Goal: Task Accomplishment & Management: Complete application form

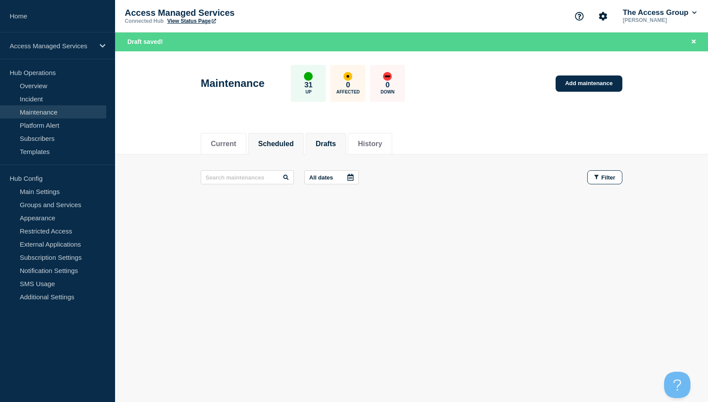
click at [336, 146] on button "Drafts" at bounding box center [326, 144] width 20 height 8
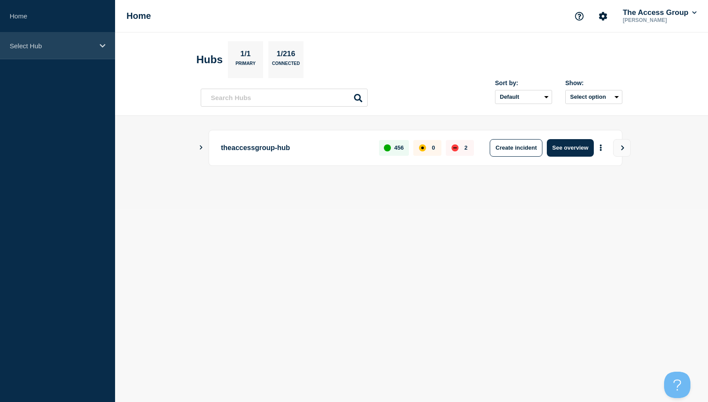
click at [74, 51] on div "Select Hub" at bounding box center [57, 45] width 115 height 27
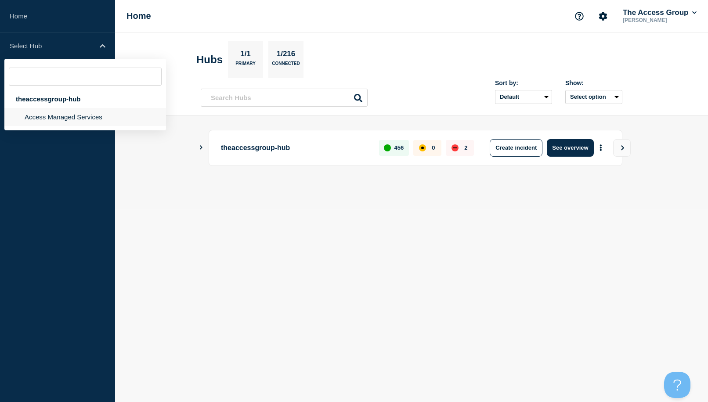
click at [39, 119] on li "Access Managed Services" at bounding box center [85, 117] width 162 height 18
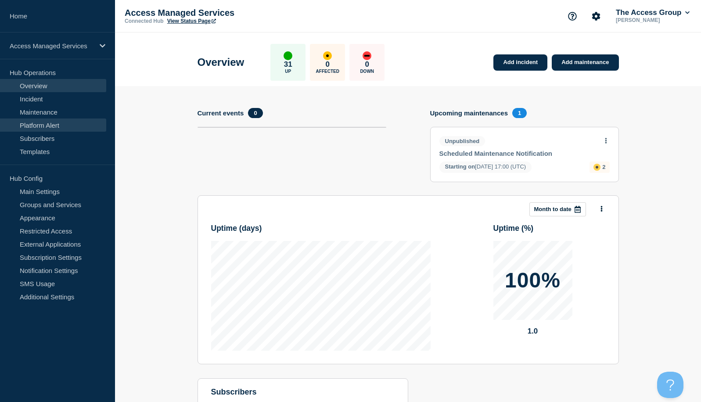
drag, startPoint x: 30, startPoint y: 112, endPoint x: 56, endPoint y: 119, distance: 27.0
click at [30, 112] on link "Maintenance" at bounding box center [53, 111] width 106 height 13
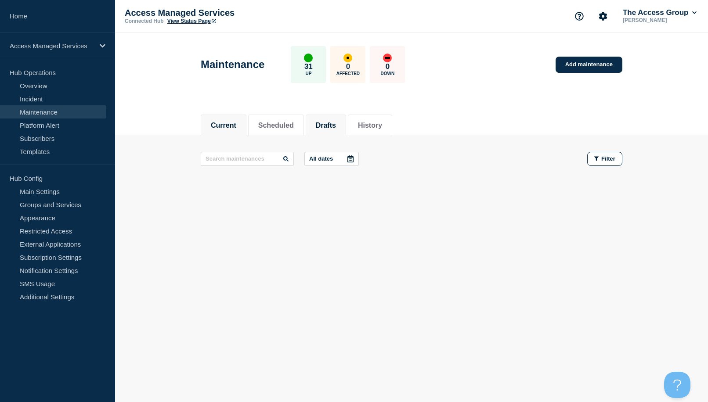
click at [322, 124] on li "Drafts" at bounding box center [326, 126] width 40 height 22
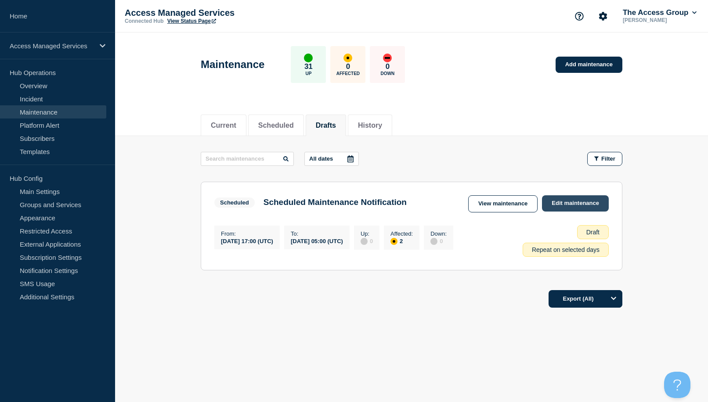
click at [585, 209] on link "Edit maintenance" at bounding box center [575, 203] width 67 height 16
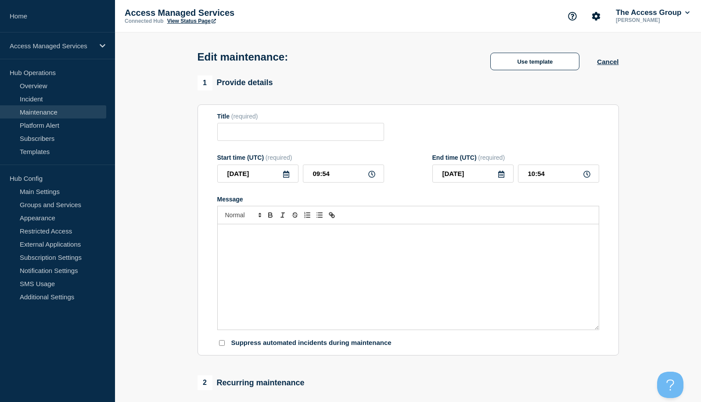
type input "Scheduled Maintenance Notification"
type input "2025-09-11"
type input "17:00"
type input "[DATE]"
type input "05:00"
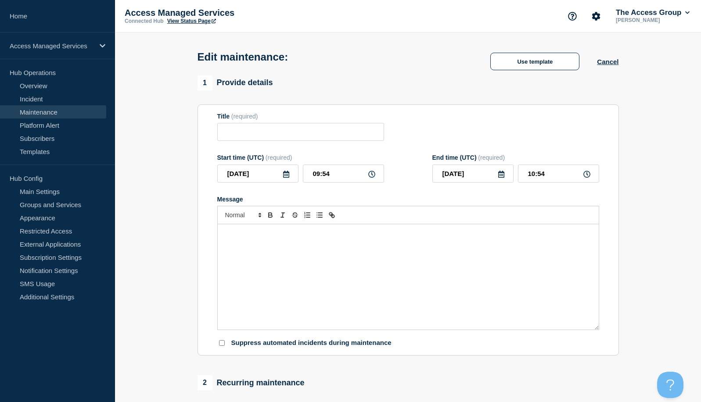
checkbox input "true"
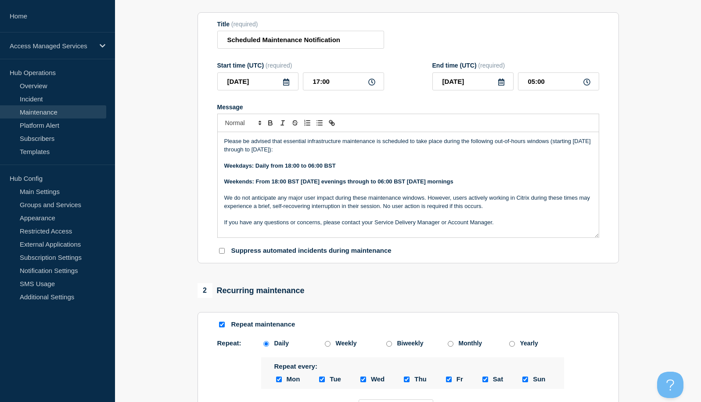
scroll to position [176, 0]
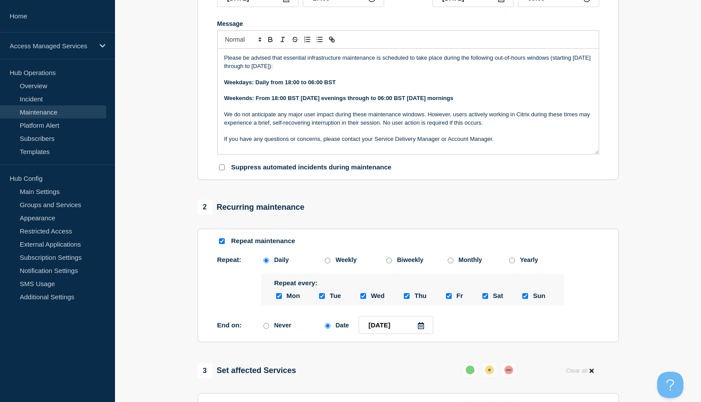
click at [493, 123] on p "We do not anticipate any major user impact during these maintenance windows. Ho…" at bounding box center [408, 119] width 368 height 16
click at [678, 128] on section "1 Provide details Title (required) Scheduled Maintenance Notification Start tim…" at bounding box center [408, 286] width 586 height 772
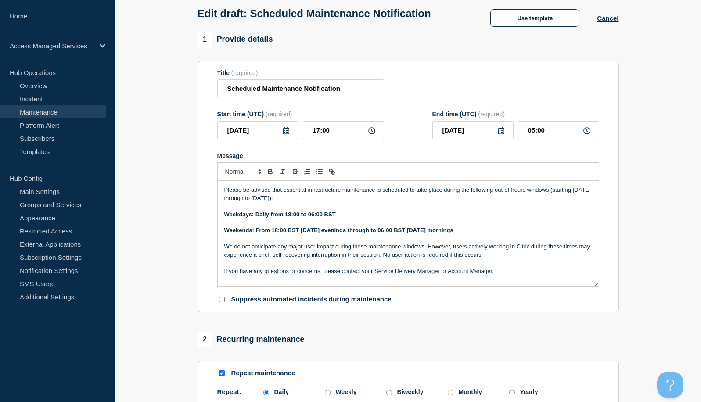
scroll to position [87, 0]
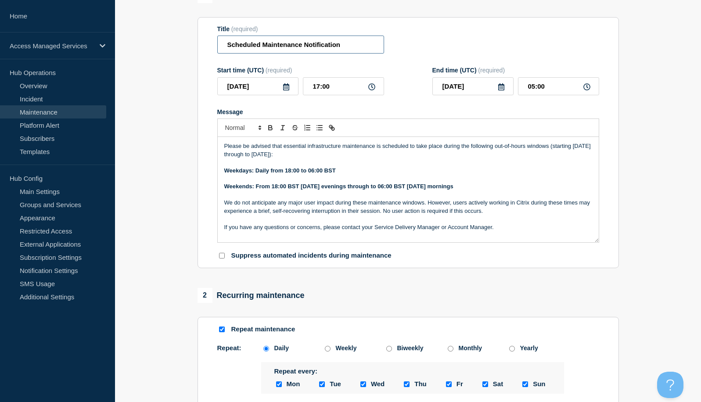
click at [304, 48] on input "Scheduled Maintenance Notification" at bounding box center [300, 45] width 167 height 18
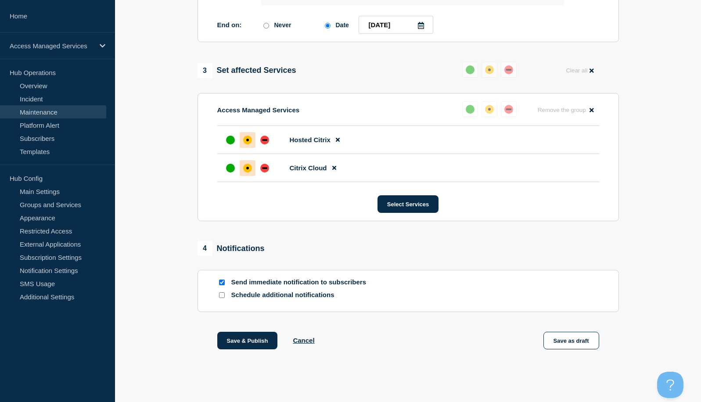
scroll to position [483, 0]
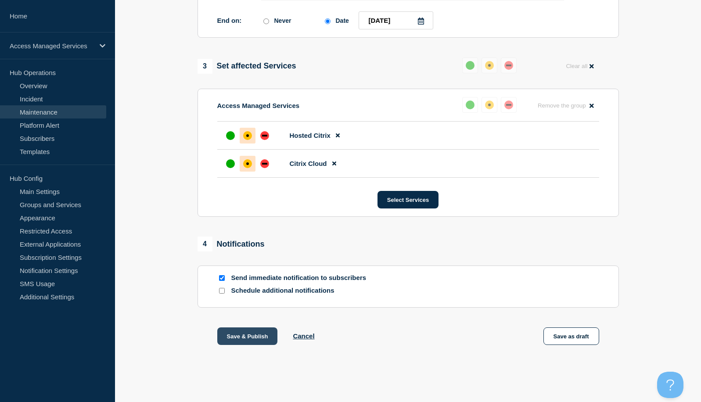
click at [241, 339] on button "Save & Publish" at bounding box center [247, 337] width 61 height 18
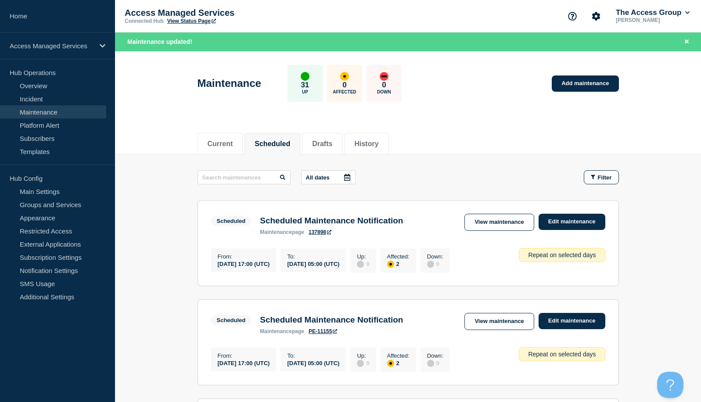
click at [187, 22] on link "View Status Page" at bounding box center [191, 21] width 49 height 6
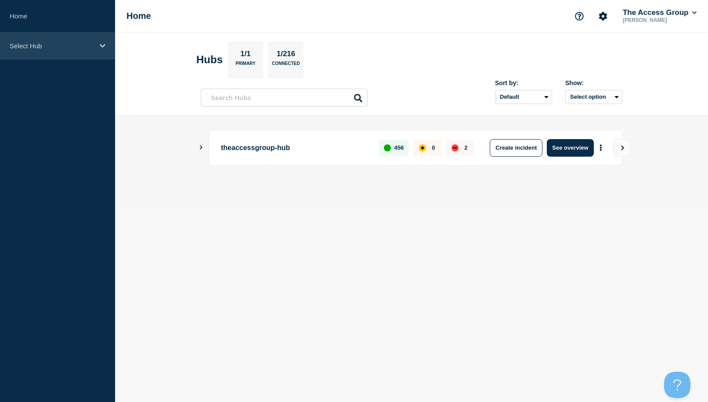
click at [77, 44] on p "Select Hub" at bounding box center [52, 45] width 84 height 7
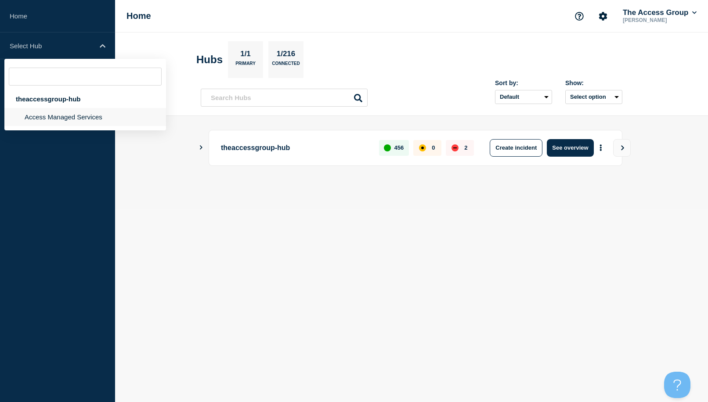
click at [44, 117] on li "Access Managed Services" at bounding box center [85, 117] width 162 height 18
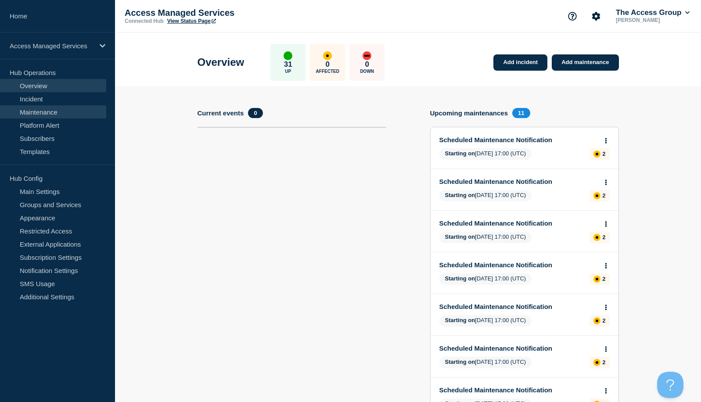
click at [34, 109] on link "Maintenance" at bounding box center [53, 111] width 106 height 13
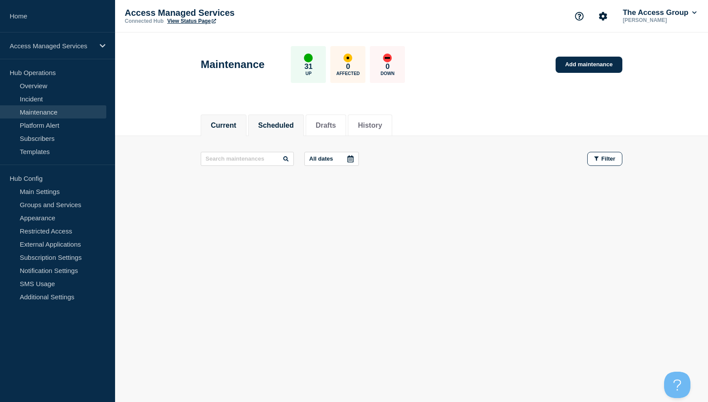
click at [265, 123] on button "Scheduled" at bounding box center [276, 126] width 36 height 8
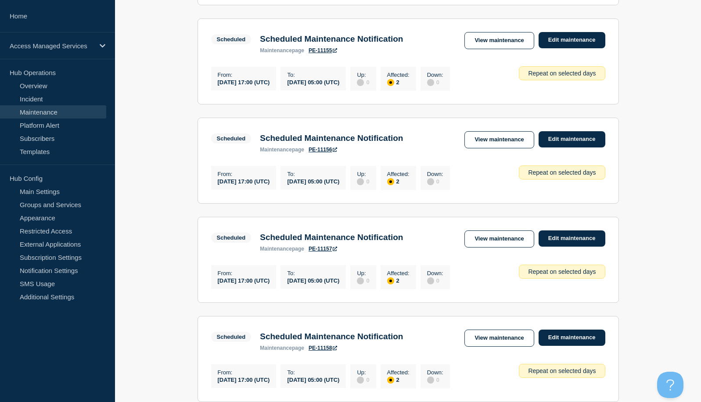
scroll to position [263, 0]
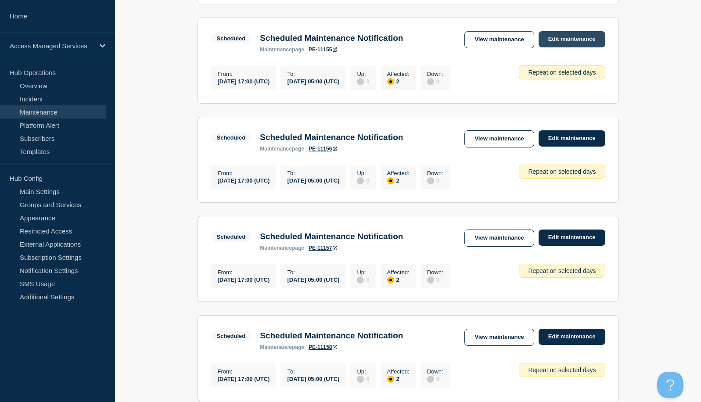
click at [561, 45] on link "Edit maintenance" at bounding box center [572, 39] width 67 height 16
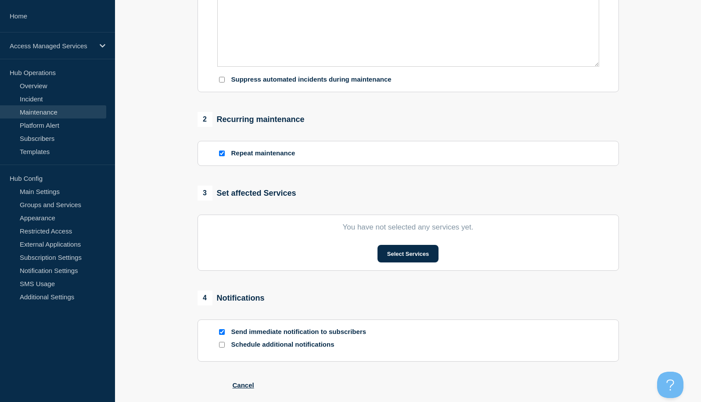
type input "Scheduled Maintenance Notification"
type input "2025-09-12"
type input "17:00"
type input "2025-09-13"
type input "05:00"
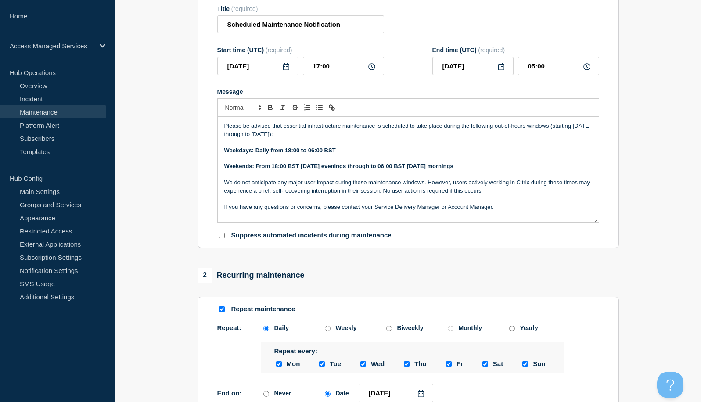
scroll to position [220, 0]
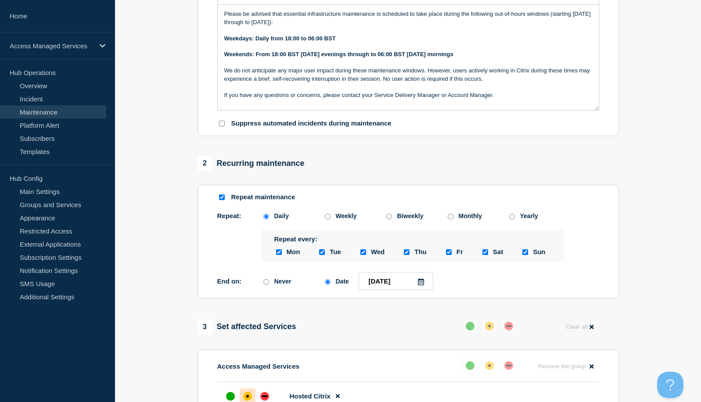
click at [222, 200] on input "Repeat maintenance" at bounding box center [222, 198] width 6 height 6
checkbox input "false"
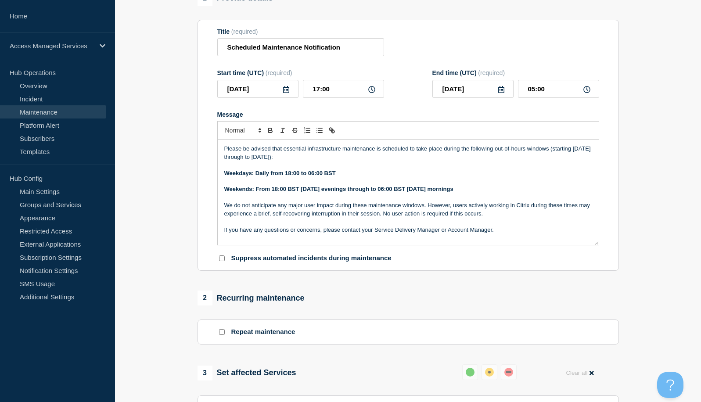
scroll to position [57, 0]
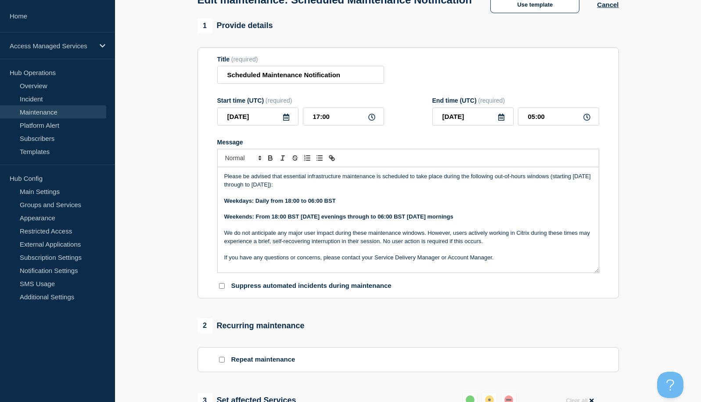
click at [500, 121] on icon at bounding box center [501, 117] width 7 height 7
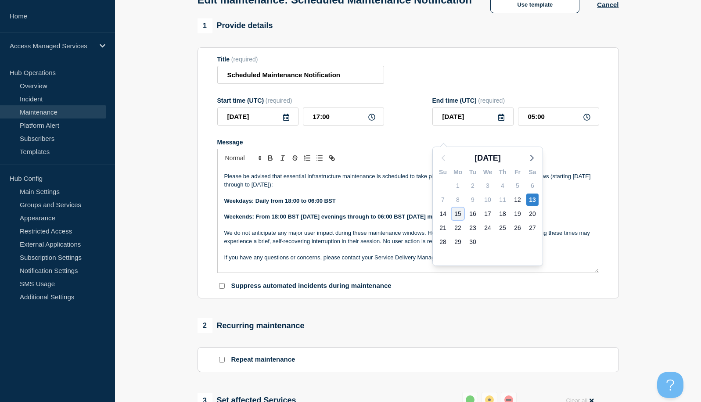
click at [462, 213] on div "15" at bounding box center [458, 214] width 12 height 12
type input "2025-09-15"
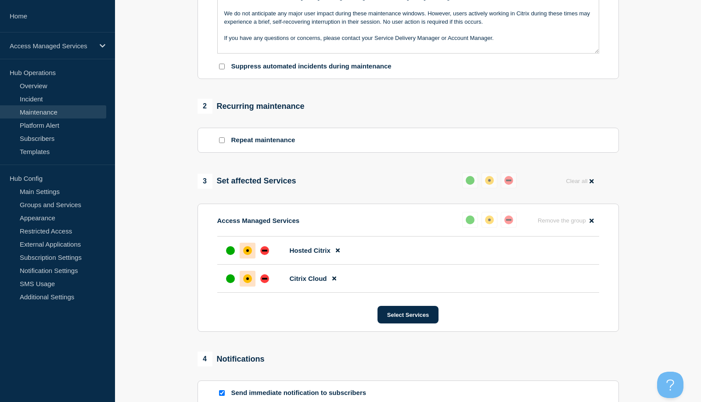
scroll to position [408, 0]
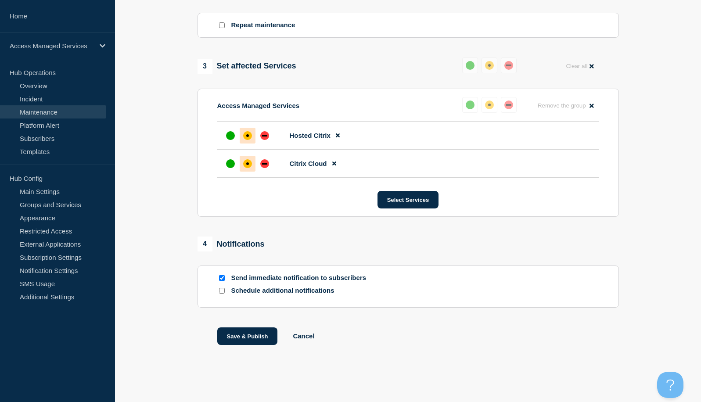
click at [221, 279] on input "Send immediate notification to subscribers" at bounding box center [222, 278] width 6 height 6
checkbox input "false"
click at [245, 335] on button "Save & Publish" at bounding box center [247, 337] width 61 height 18
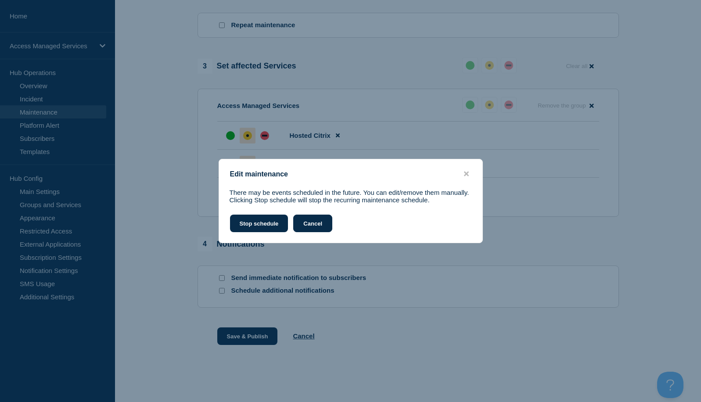
click at [324, 223] on button "Cancel" at bounding box center [312, 224] width 39 height 18
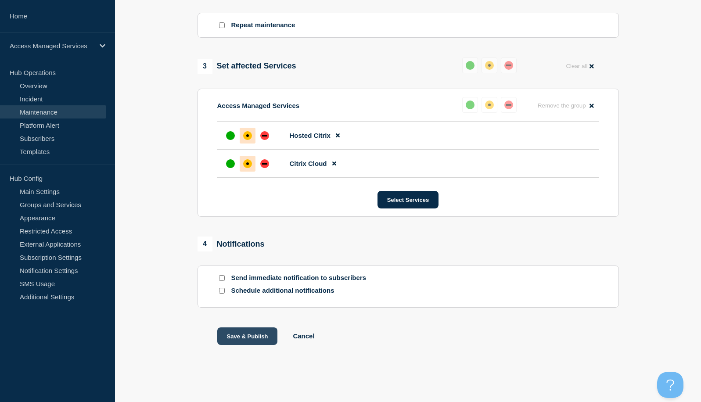
click at [237, 342] on button "Save & Publish" at bounding box center [247, 337] width 61 height 18
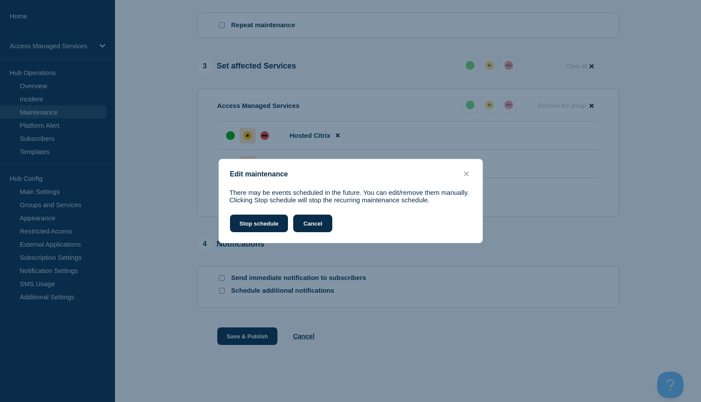
click at [305, 226] on button "Cancel" at bounding box center [312, 224] width 39 height 18
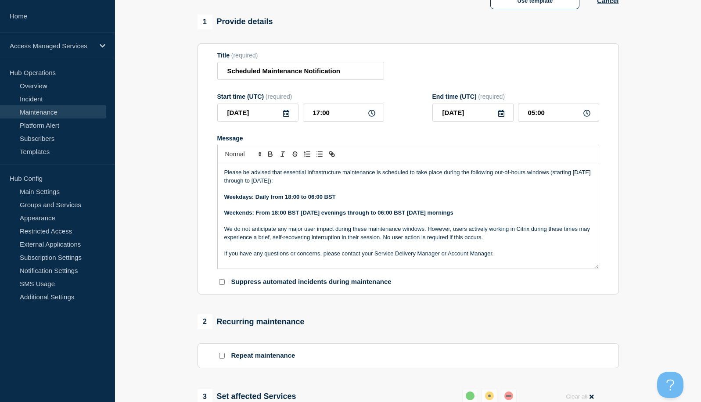
scroll to position [57, 0]
